Goal: Information Seeking & Learning: Learn about a topic

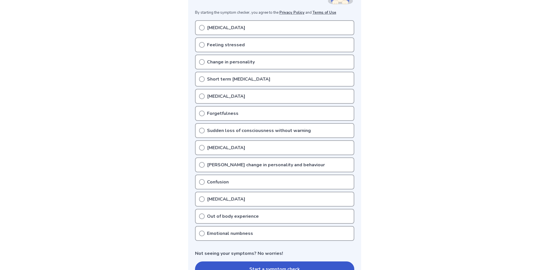
scroll to position [113, 0]
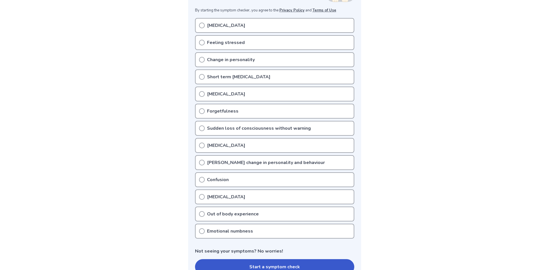
click at [204, 92] on div "[MEDICAL_DATA]" at bounding box center [274, 94] width 159 height 15
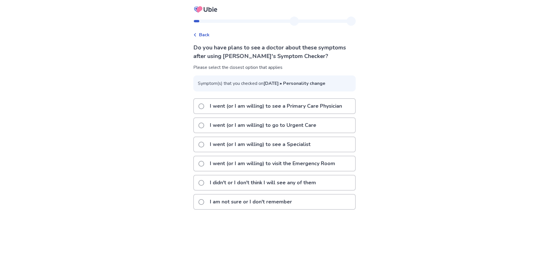
click at [238, 209] on p "I am not sure or I don't remember" at bounding box center [250, 202] width 89 height 15
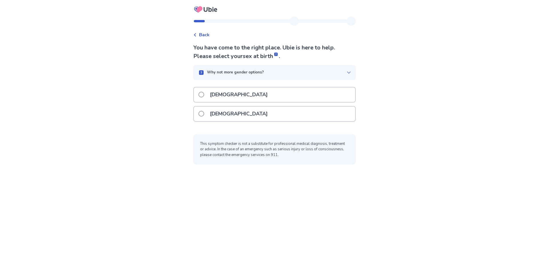
click at [222, 114] on p "Female" at bounding box center [238, 114] width 65 height 15
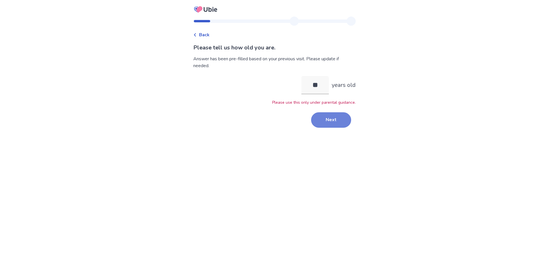
click at [326, 120] on button "Next" at bounding box center [331, 119] width 40 height 15
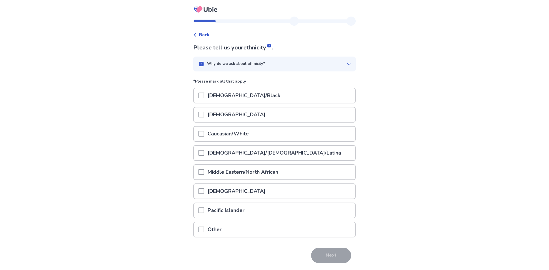
click at [242, 153] on p "Hispanic/Latino/Latina" at bounding box center [274, 153] width 140 height 15
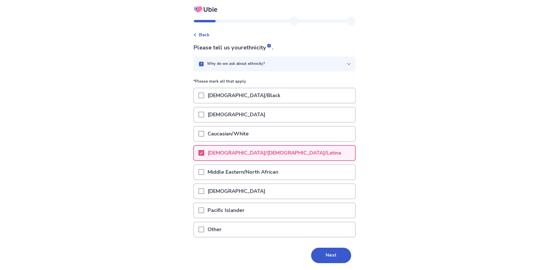
scroll to position [7, 0]
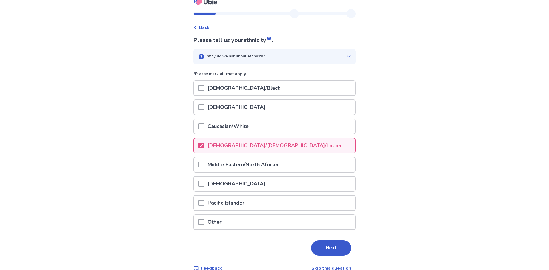
click at [304, 56] on div "Why do we ask about ethnicity?" at bounding box center [272, 57] width 149 height 6
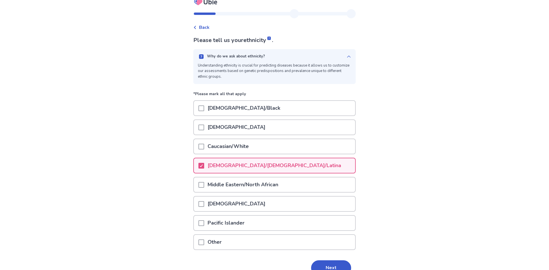
click at [304, 56] on div "Why do we ask about ethnicity?" at bounding box center [272, 57] width 149 height 6
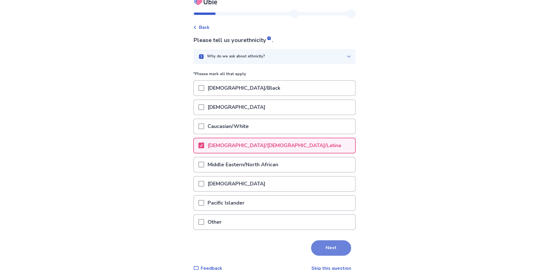
click at [339, 248] on button "Next" at bounding box center [331, 247] width 40 height 15
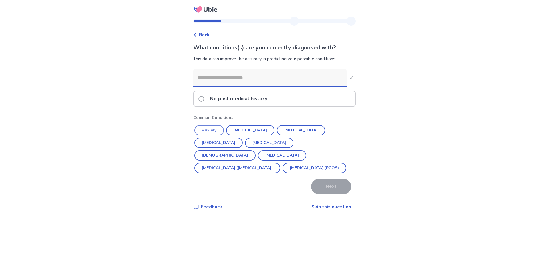
click at [206, 130] on button "Anxiety" at bounding box center [208, 130] width 29 height 10
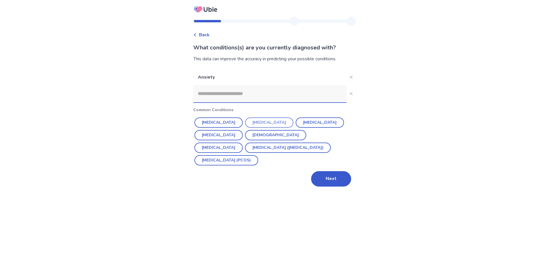
click at [255, 122] on button "[MEDICAL_DATA]" at bounding box center [269, 122] width 48 height 10
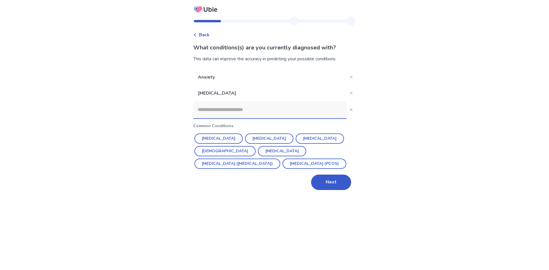
click at [239, 103] on input at bounding box center [269, 109] width 153 height 17
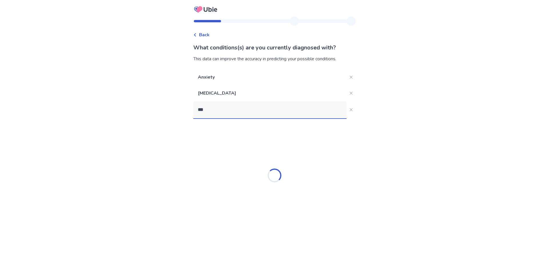
type input "****"
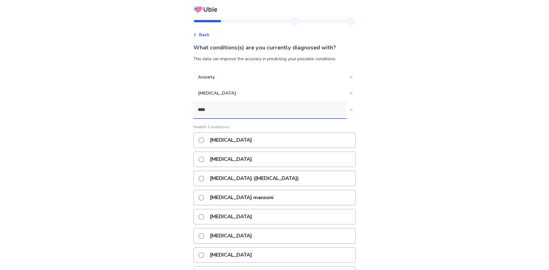
click at [225, 157] on p "[MEDICAL_DATA]" at bounding box center [230, 159] width 49 height 15
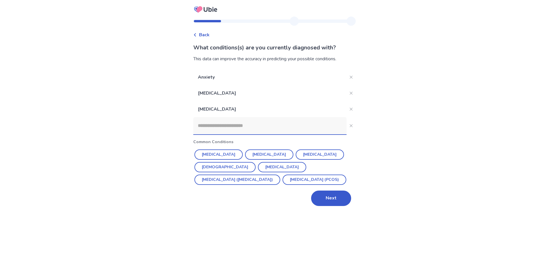
click at [224, 132] on input at bounding box center [269, 125] width 153 height 17
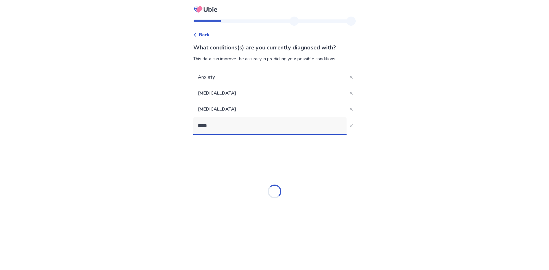
type input "******"
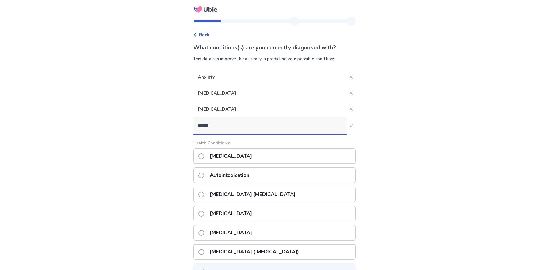
click at [220, 157] on p "Autism" at bounding box center [230, 156] width 49 height 15
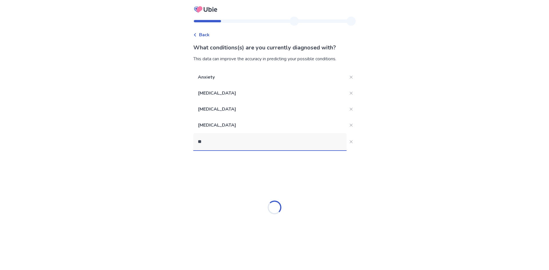
type input "***"
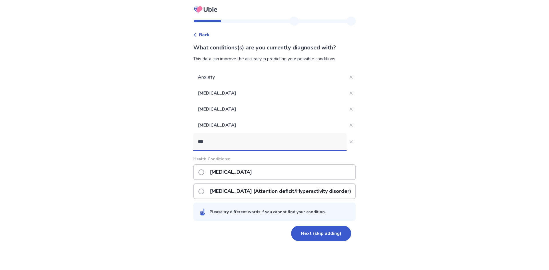
click at [236, 195] on p "ADHD (Attention deficit/Hyperactivity disorder)" at bounding box center [280, 191] width 148 height 15
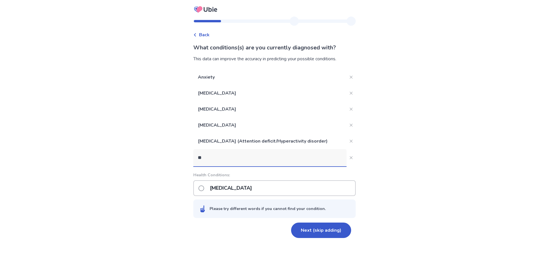
type input "***"
click at [240, 190] on p "Borderline personality disorder" at bounding box center [230, 188] width 49 height 15
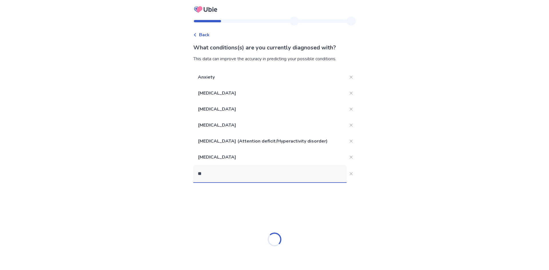
type input "*"
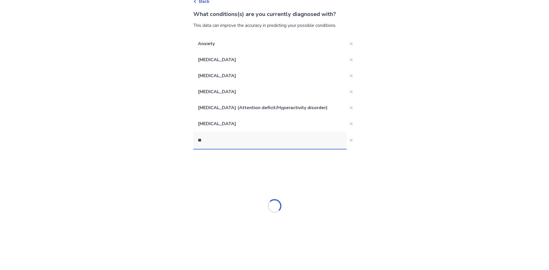
type input "*"
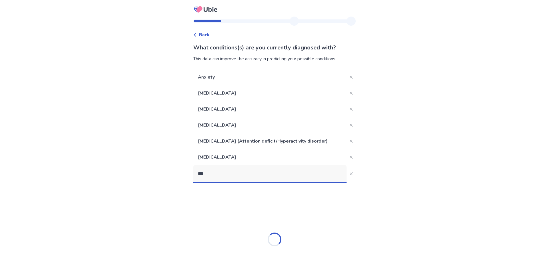
type input "****"
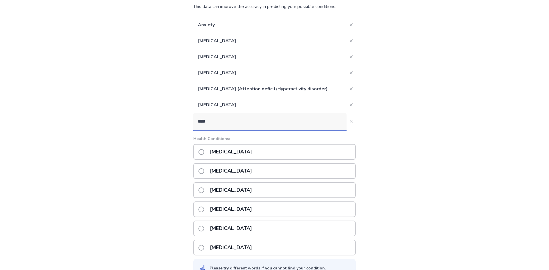
scroll to position [54, 0]
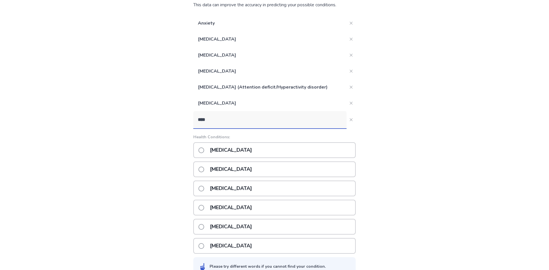
click at [225, 147] on p "Eczema" at bounding box center [230, 150] width 49 height 15
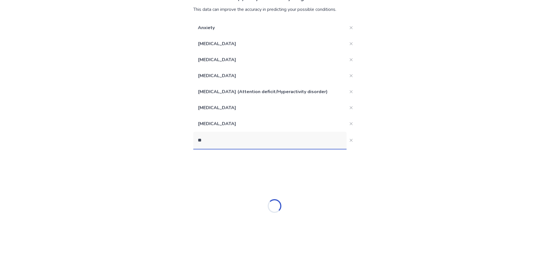
scroll to position [0, 0]
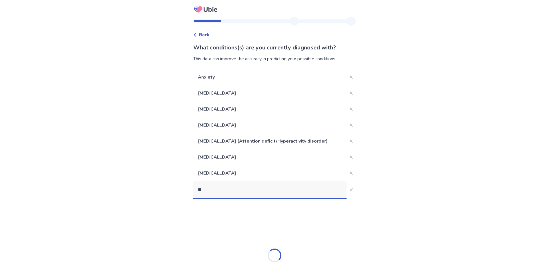
type input "***"
click at [219, 216] on p "Anemia" at bounding box center [230, 220] width 49 height 15
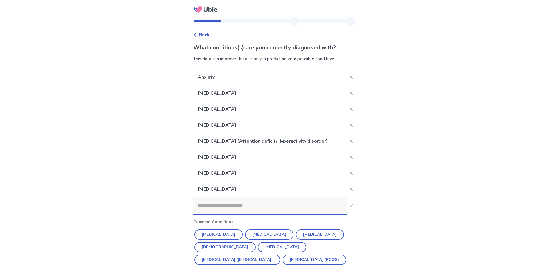
scroll to position [23, 0]
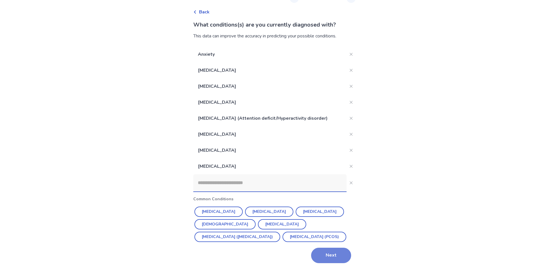
click at [336, 258] on button "Next" at bounding box center [331, 255] width 40 height 15
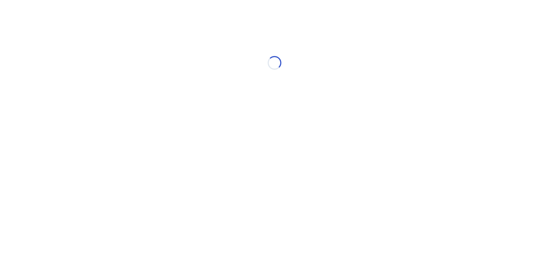
scroll to position [0, 0]
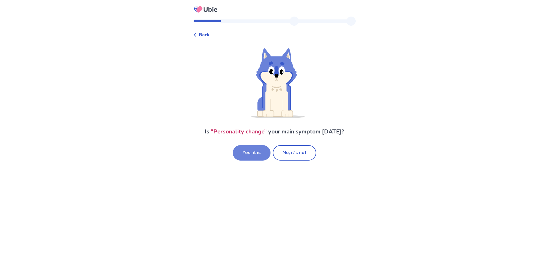
click at [255, 153] on button "Yes, it is" at bounding box center [252, 152] width 38 height 15
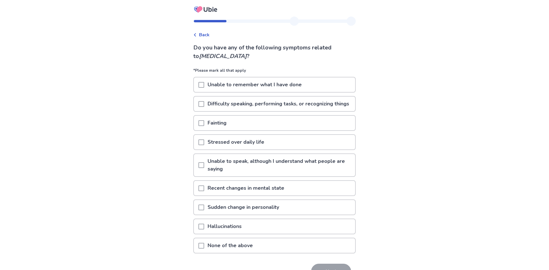
click at [232, 85] on p "Unable to remember what I have done" at bounding box center [254, 84] width 101 height 15
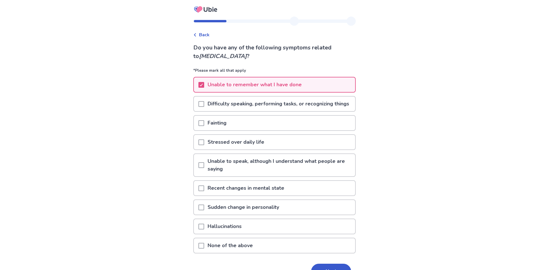
click at [230, 103] on p "Difficulty speaking, performing tasks, or recognizing things" at bounding box center [278, 104] width 148 height 15
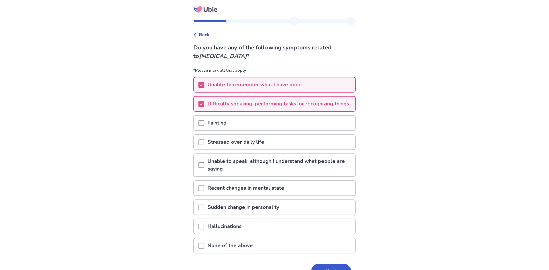
click at [223, 130] on p "Fainting" at bounding box center [217, 123] width 26 height 15
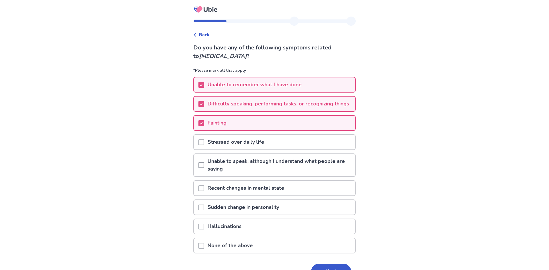
click at [223, 148] on p "Stressed over daily life" at bounding box center [235, 142] width 63 height 15
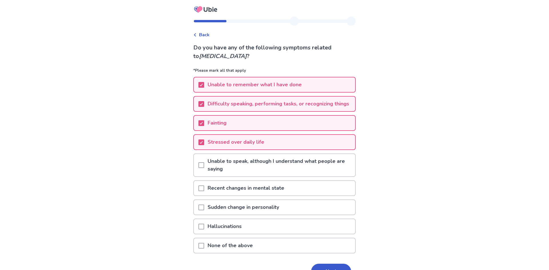
click at [224, 171] on p "Unable to speak, although I understand what people are saying" at bounding box center [279, 165] width 151 height 22
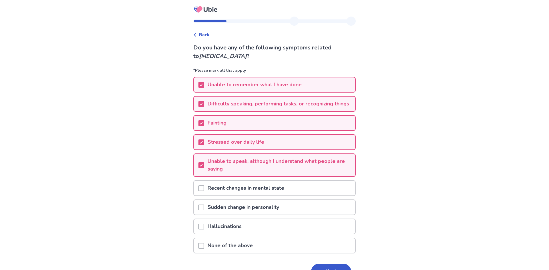
click at [226, 195] on p "Recent changes in mental state" at bounding box center [245, 188] width 83 height 15
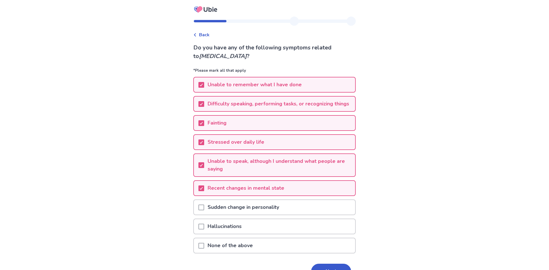
click at [225, 210] on p "Sudden change in personality" at bounding box center [243, 207] width 78 height 15
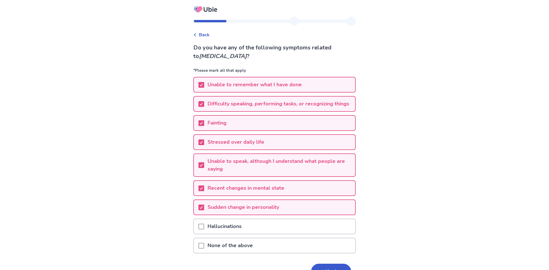
click at [224, 234] on p "Hallucinations" at bounding box center [224, 226] width 41 height 15
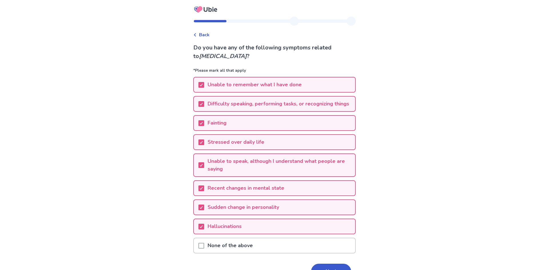
scroll to position [42, 0]
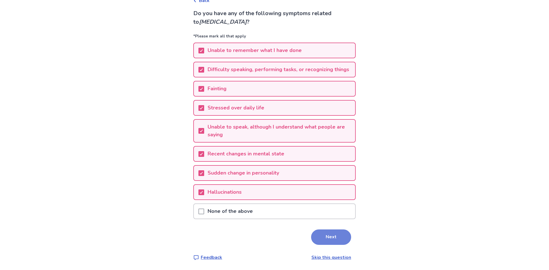
click at [334, 239] on button "Next" at bounding box center [331, 236] width 40 height 15
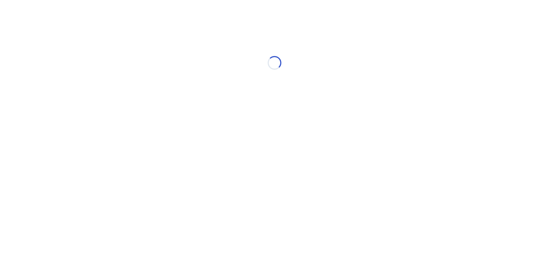
scroll to position [0, 0]
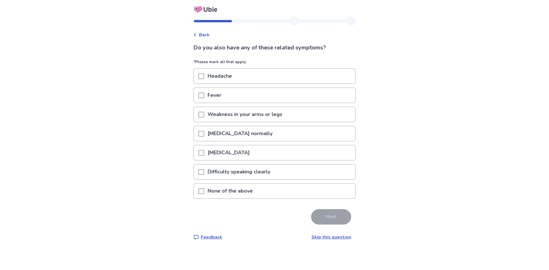
click at [235, 75] on p "Headache" at bounding box center [219, 76] width 31 height 15
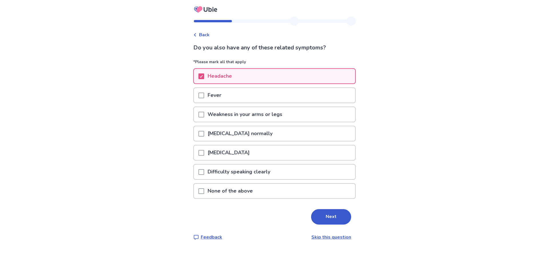
click at [229, 117] on p "Weakness in your arms or legs" at bounding box center [244, 114] width 81 height 15
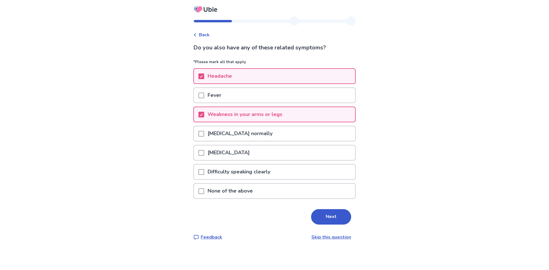
click at [226, 131] on p "Difficulty walking normally" at bounding box center [240, 133] width 72 height 15
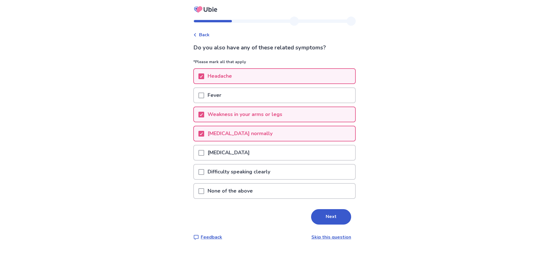
click at [224, 149] on p "Double vision" at bounding box center [228, 152] width 49 height 15
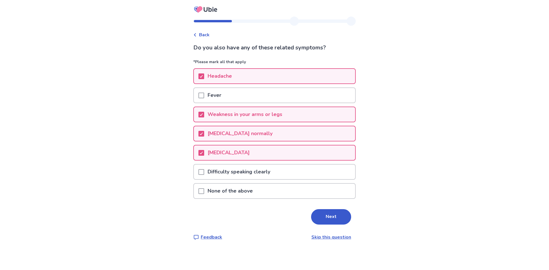
click at [223, 173] on p "Difficulty speaking clearly" at bounding box center [238, 172] width 69 height 15
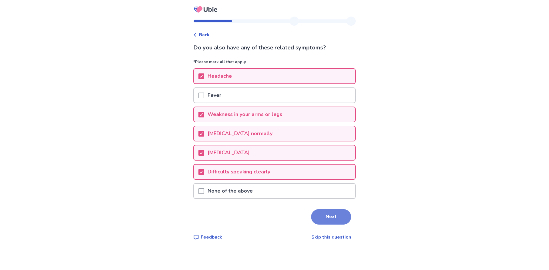
click at [329, 216] on button "Next" at bounding box center [331, 216] width 40 height 15
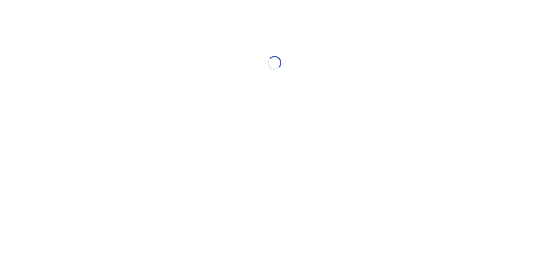
select select "*"
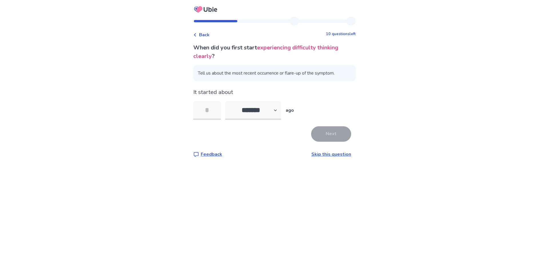
type input "*"
click at [318, 128] on button "Next" at bounding box center [331, 133] width 40 height 15
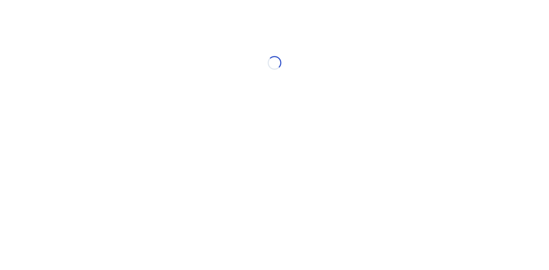
select select "*"
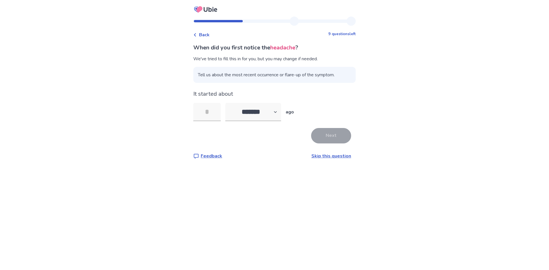
type input "*"
click at [319, 142] on button "Next" at bounding box center [331, 135] width 40 height 15
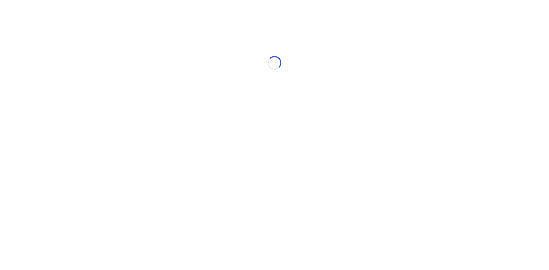
select select "*"
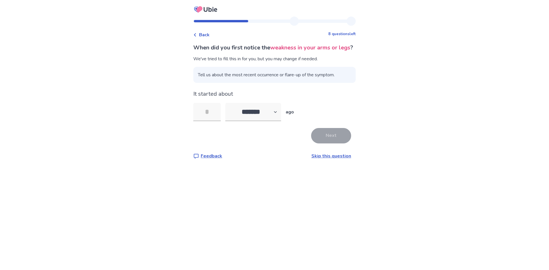
type input "*"
click at [331, 143] on button "Next" at bounding box center [331, 135] width 40 height 15
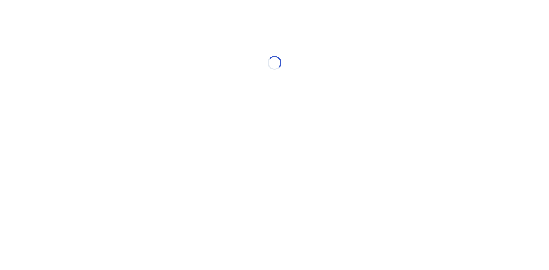
select select "*"
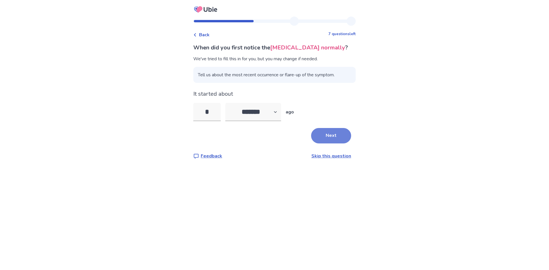
click at [342, 133] on button "Next" at bounding box center [331, 135] width 40 height 15
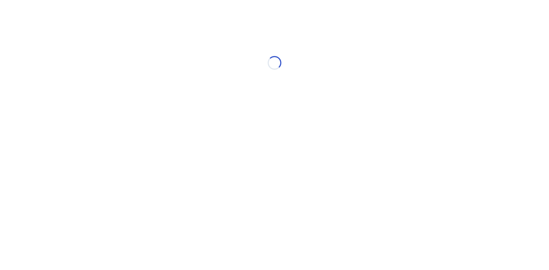
select select "*"
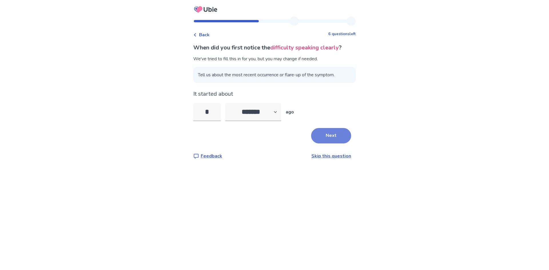
click at [333, 142] on button "Next" at bounding box center [331, 135] width 40 height 15
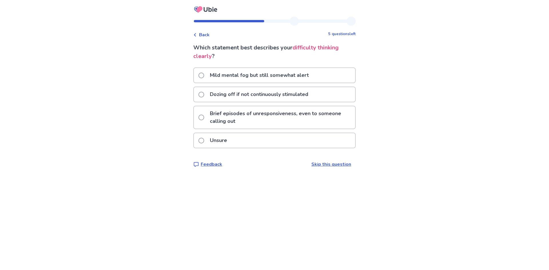
click at [209, 113] on label "Brief episodes of unresponsiveness, even to someone calling out" at bounding box center [276, 117] width 157 height 22
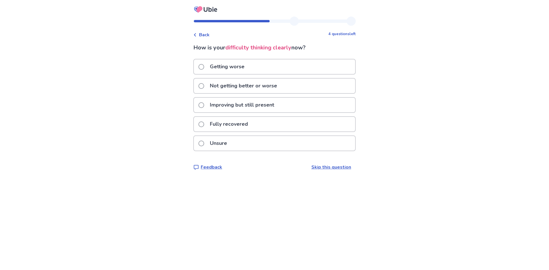
click at [228, 83] on p "Not getting better or worse" at bounding box center [243, 86] width 74 height 15
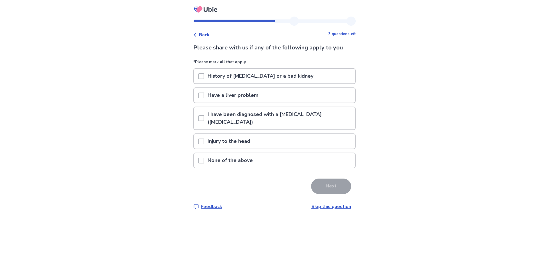
click at [226, 153] on p "None of the above" at bounding box center [230, 160] width 52 height 15
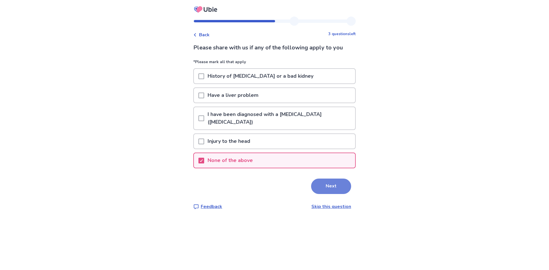
click at [331, 185] on button "Next" at bounding box center [331, 186] width 40 height 15
click at [331, 185] on html "Back 3 questions left Please share with us if any of the following apply to you…" at bounding box center [274, 135] width 549 height 270
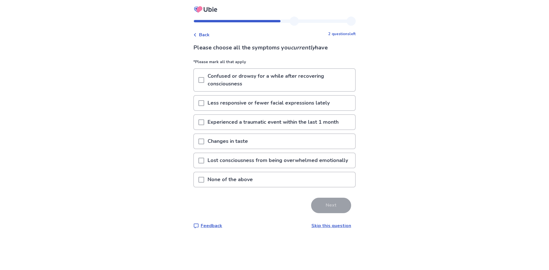
click at [249, 89] on p "Confused or drowsy for a while after recovering consciousness" at bounding box center [279, 80] width 151 height 22
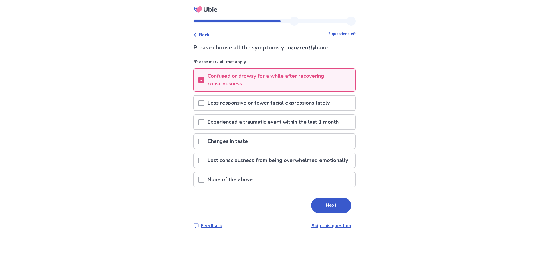
click at [241, 100] on p "Less responsive or fewer facial expressions lately" at bounding box center [268, 103] width 129 height 15
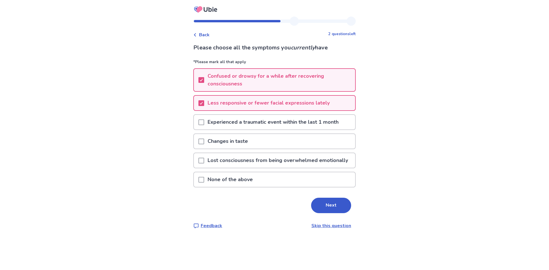
click at [231, 120] on p "Experienced a traumatic event within the last 1 month" at bounding box center [273, 122] width 138 height 15
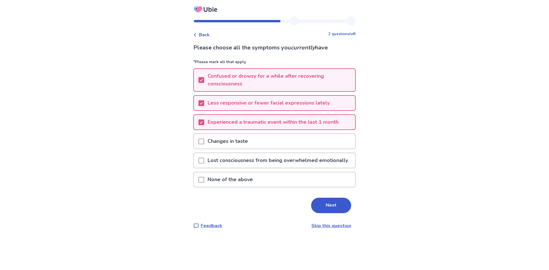
click at [229, 140] on p "Changes in taste" at bounding box center [227, 141] width 47 height 15
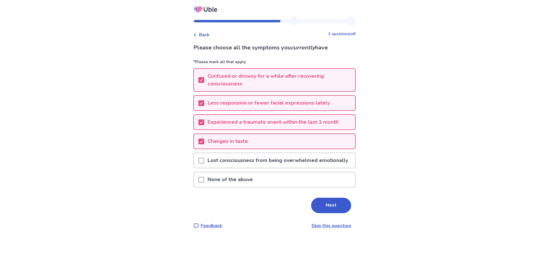
click at [231, 163] on p "Lost consciousness from being overwhelmed emotionally" at bounding box center [277, 160] width 147 height 15
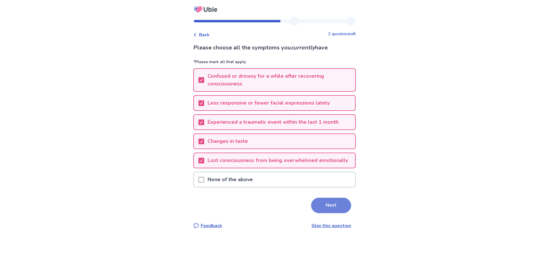
click at [326, 205] on button "Next" at bounding box center [331, 205] width 40 height 15
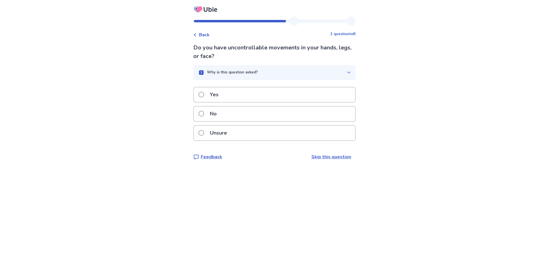
click at [257, 71] on p "Why is this question asked?" at bounding box center [232, 73] width 51 height 6
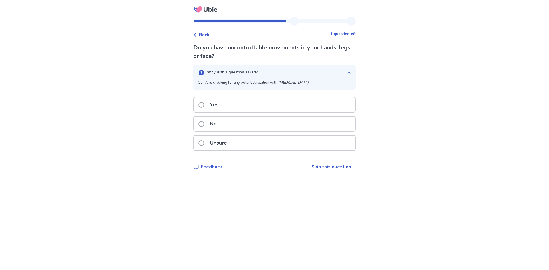
click at [257, 71] on p "Why is this question asked?" at bounding box center [232, 73] width 51 height 6
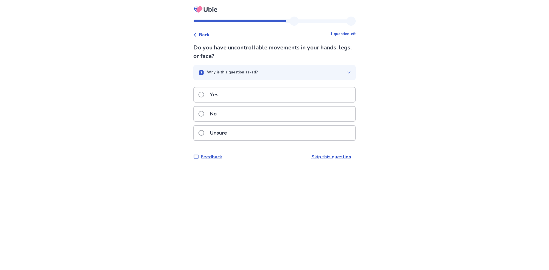
click at [234, 137] on div "Unsure" at bounding box center [274, 133] width 161 height 15
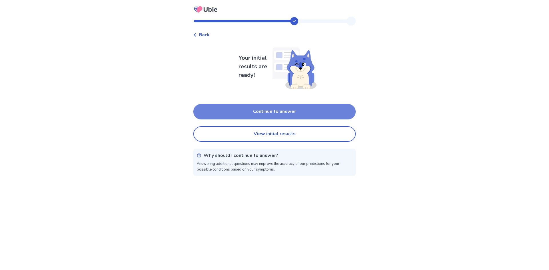
click at [247, 110] on button "Continue to answer" at bounding box center [274, 111] width 162 height 15
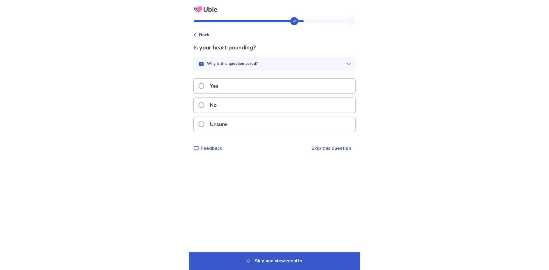
click at [236, 58] on button "Why is this question asked?" at bounding box center [274, 64] width 162 height 15
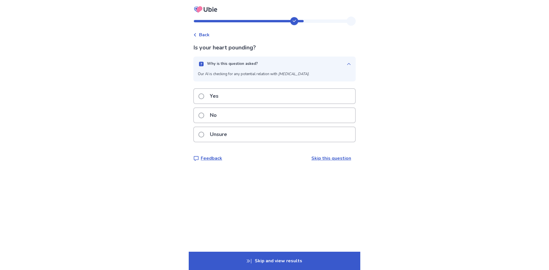
click at [236, 58] on button "Why is this question asked?" at bounding box center [274, 64] width 162 height 15
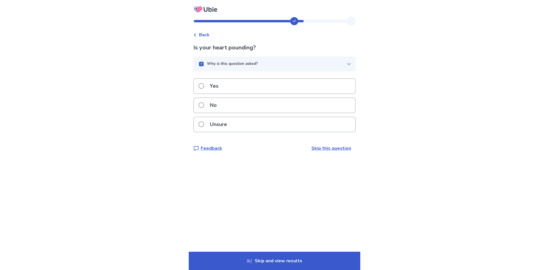
click at [217, 130] on p "Unsure" at bounding box center [218, 124] width 24 height 15
click at [243, 63] on p "Why is this question asked?" at bounding box center [232, 64] width 51 height 6
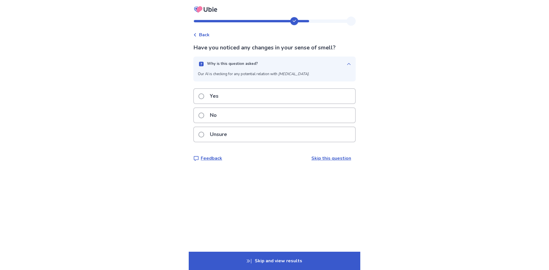
click at [243, 63] on p "Why is this question asked?" at bounding box center [232, 64] width 51 height 6
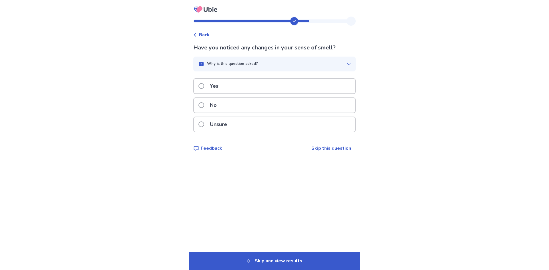
click at [230, 84] on div "Yes" at bounding box center [274, 86] width 161 height 15
click at [220, 102] on p "No" at bounding box center [213, 105] width 14 height 15
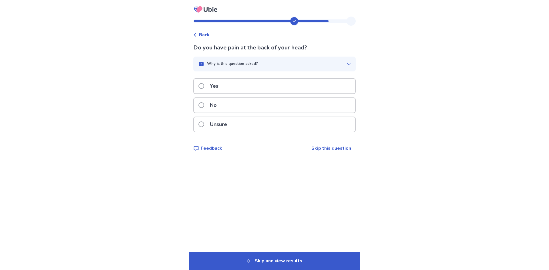
click at [209, 105] on label "No" at bounding box center [209, 105] width 22 height 15
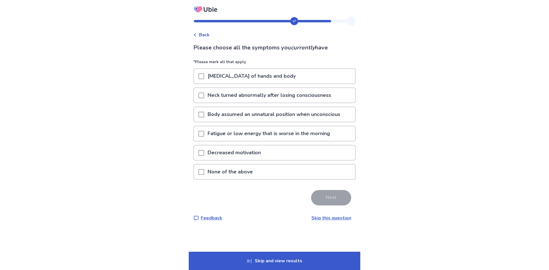
click at [215, 79] on p "Tremors of hands and body" at bounding box center [251, 76] width 95 height 15
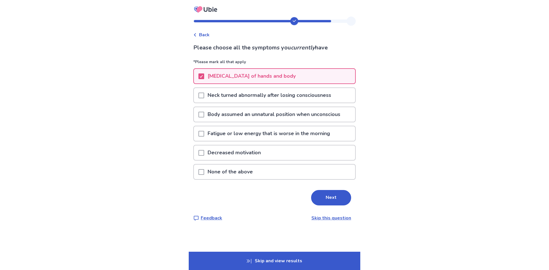
click at [214, 96] on p "Neck turned abnormally after losing consciousness" at bounding box center [269, 95] width 130 height 15
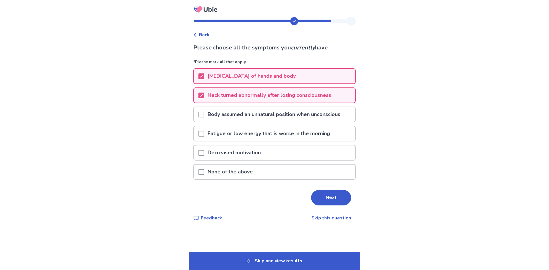
click at [210, 128] on p "Fatigue or low energy that is worse in the morning" at bounding box center [268, 133] width 129 height 15
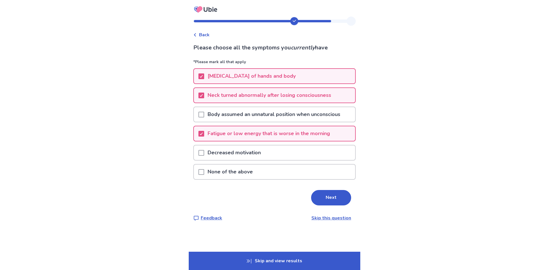
click at [219, 113] on p "Body assumed an unnatural position when unconscious" at bounding box center [273, 114] width 139 height 15
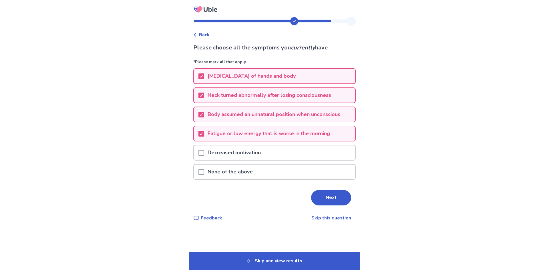
click at [209, 147] on p "Decreased motivation" at bounding box center [234, 152] width 60 height 15
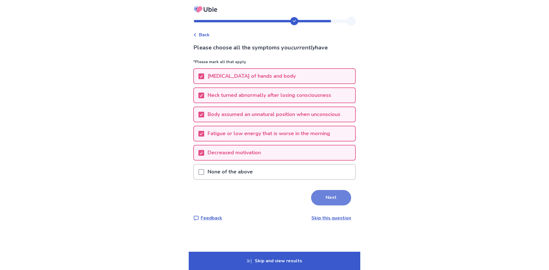
click at [334, 198] on button "Next" at bounding box center [331, 197] width 40 height 15
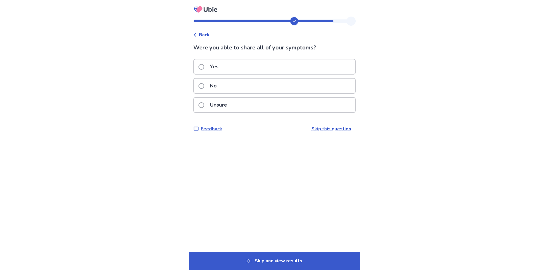
click at [212, 106] on p "Unsure" at bounding box center [218, 105] width 24 height 15
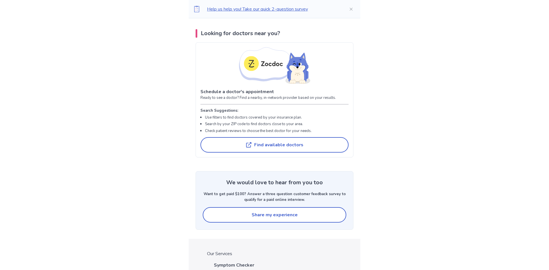
scroll to position [1203, 0]
